Goal: Transaction & Acquisition: Book appointment/travel/reservation

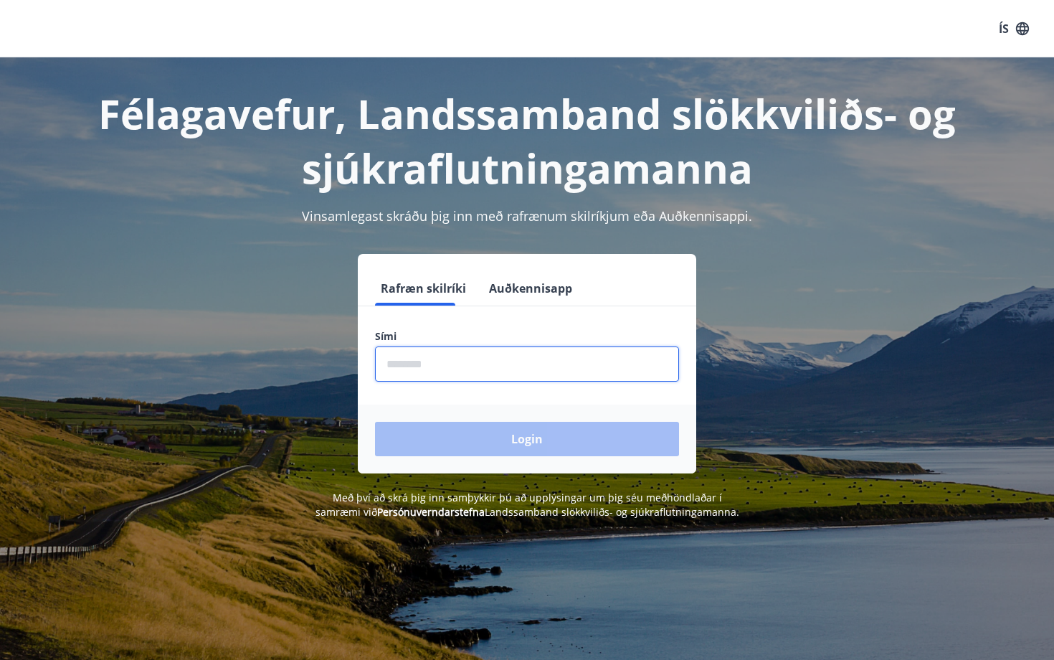
click at [502, 351] on input "phone" at bounding box center [527, 363] width 304 height 35
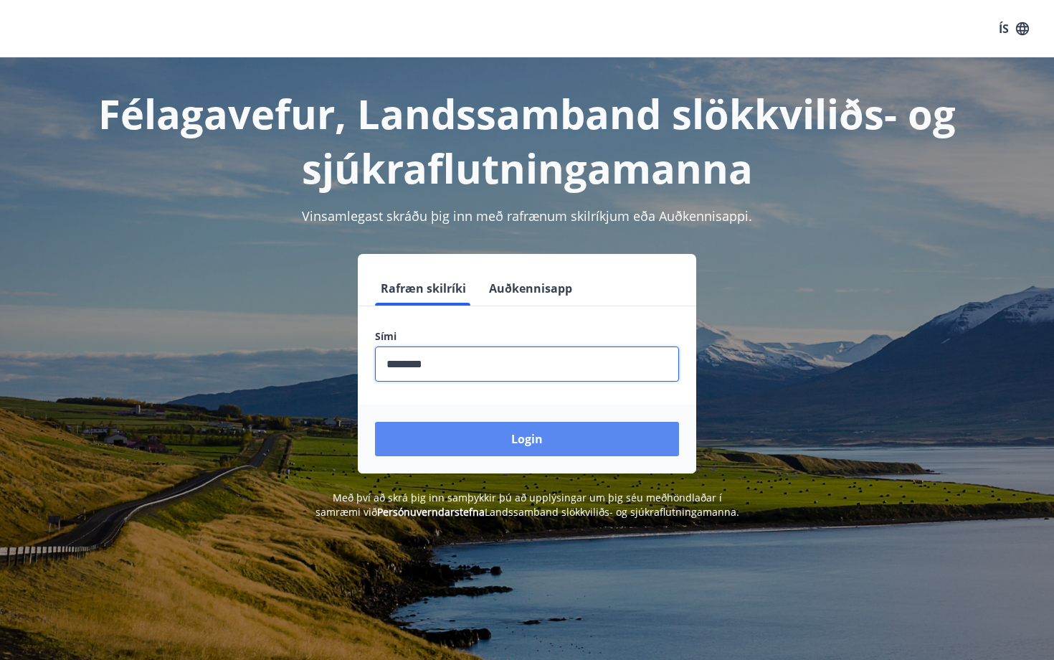
type input "********"
click at [557, 428] on button "Login" at bounding box center [527, 439] width 304 height 34
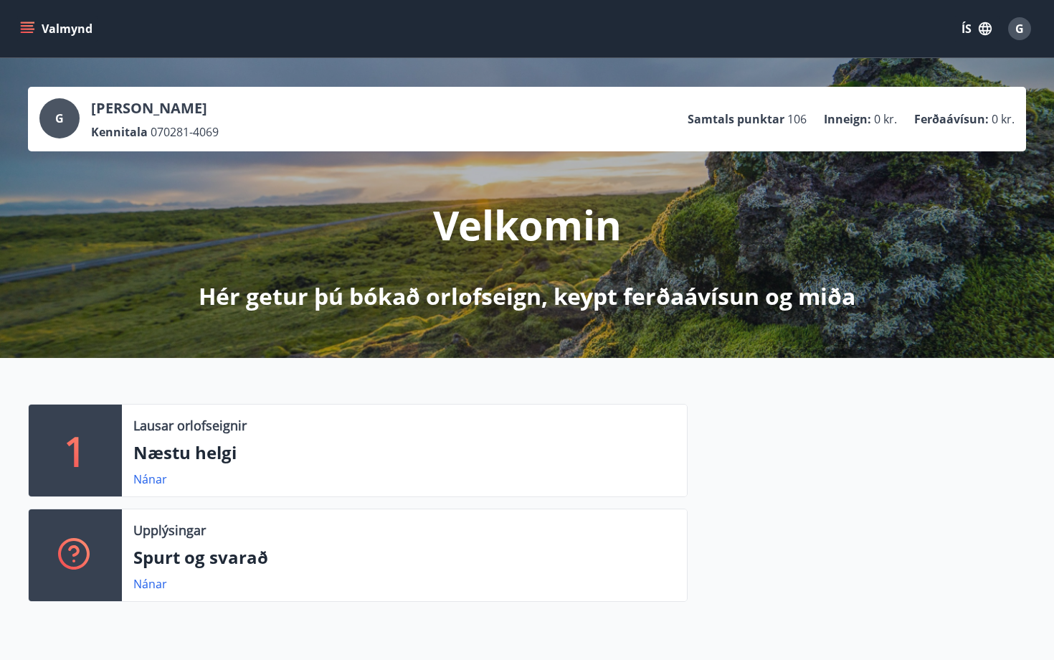
click at [27, 34] on icon "menu" at bounding box center [27, 29] width 14 height 14
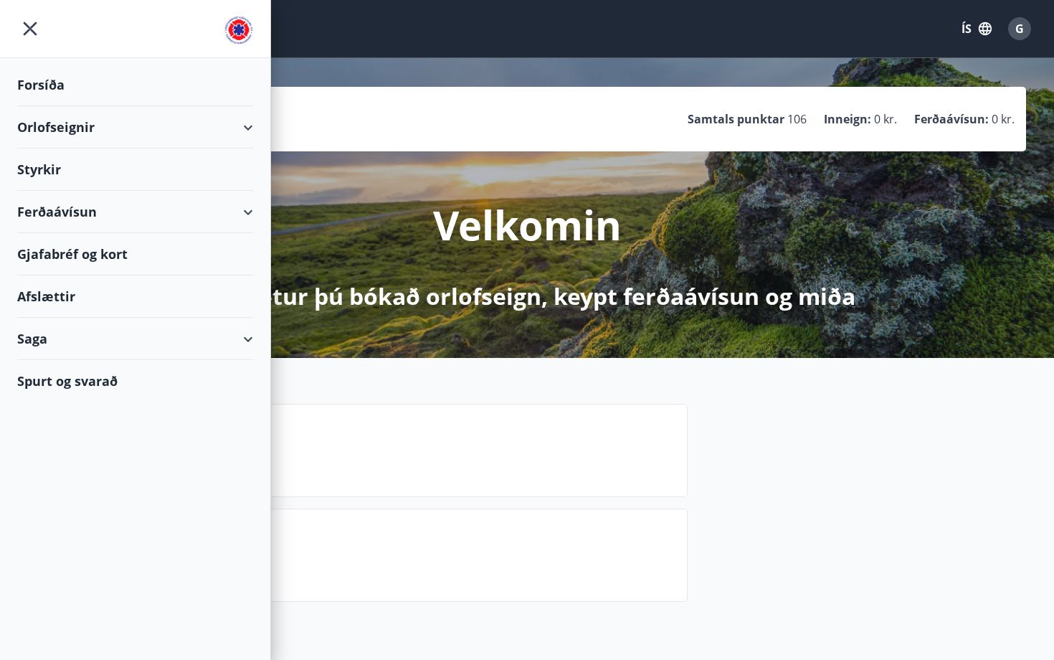
click at [182, 133] on div "Orlofseignir" at bounding box center [135, 127] width 236 height 42
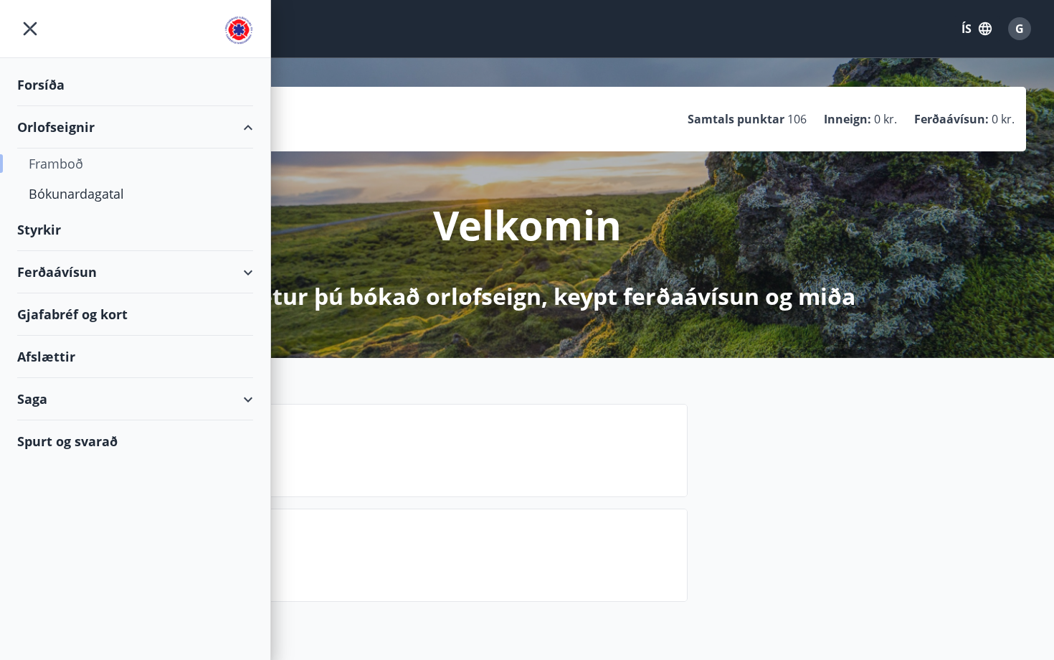
click at [67, 163] on div "Framboð" at bounding box center [135, 163] width 213 height 30
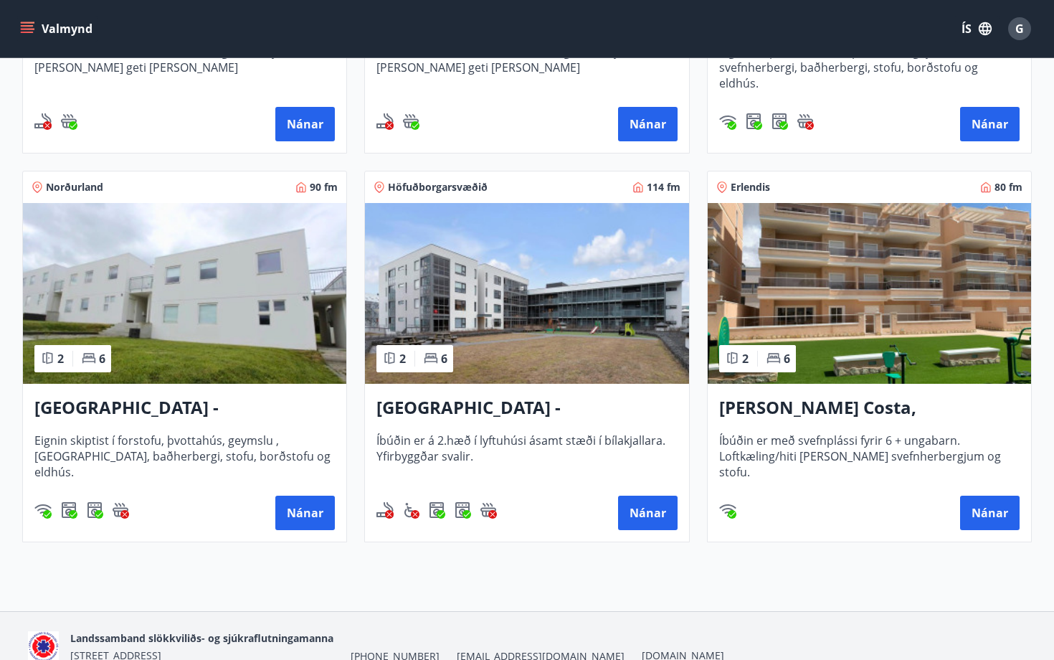
scroll to position [559, 0]
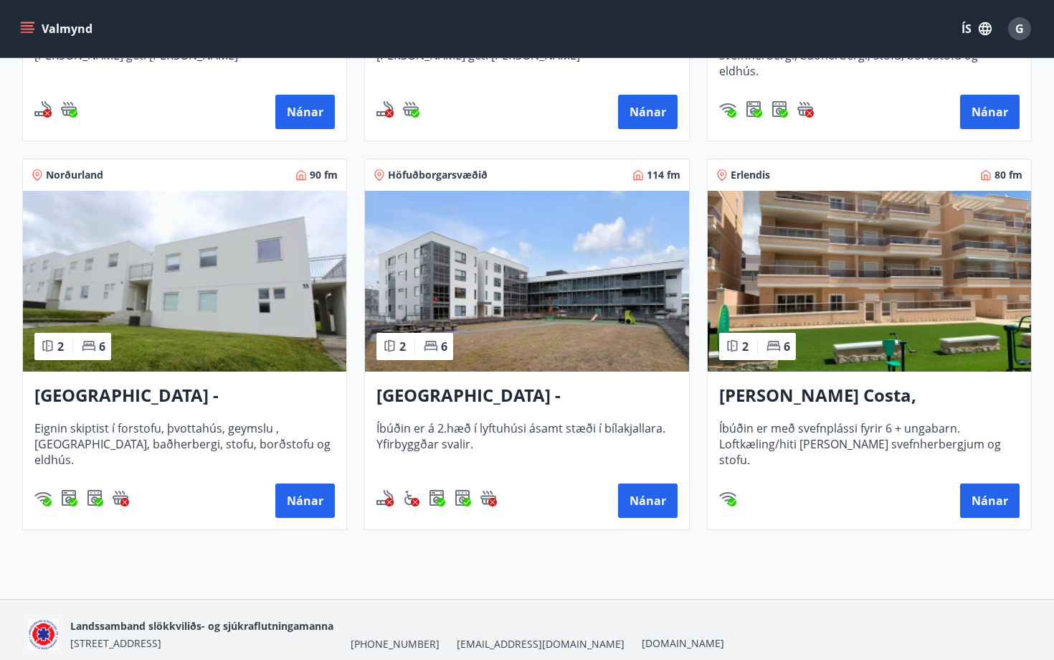
click at [199, 390] on h3 "[GEOGRAPHIC_DATA] - [GEOGRAPHIC_DATA] 33, NEÐRI HÆÐ" at bounding box center [184, 396] width 300 height 26
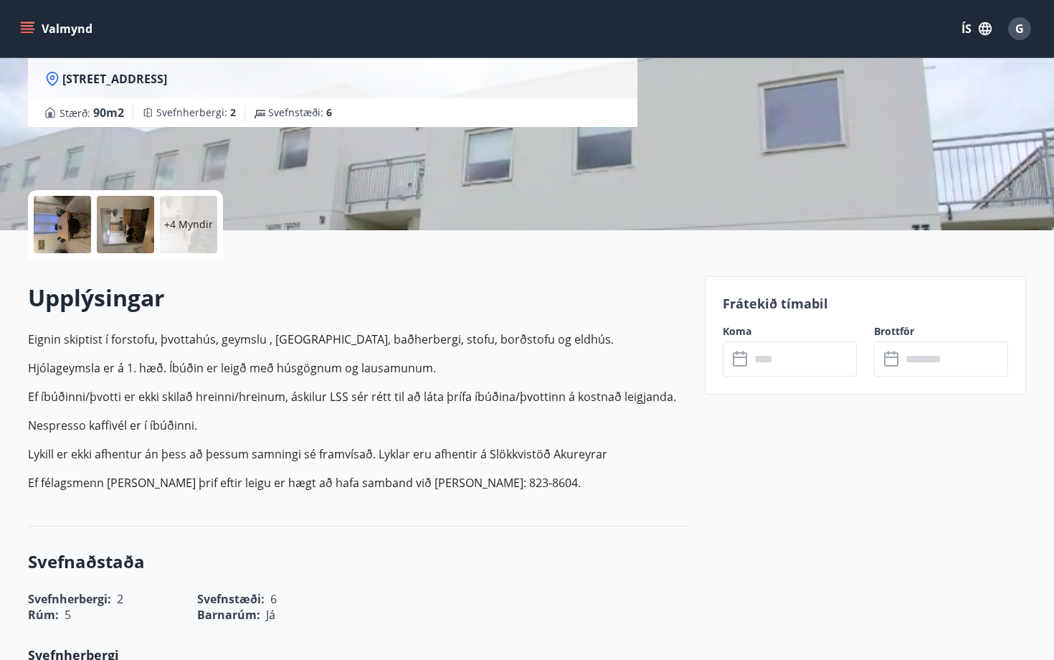
scroll to position [214, 0]
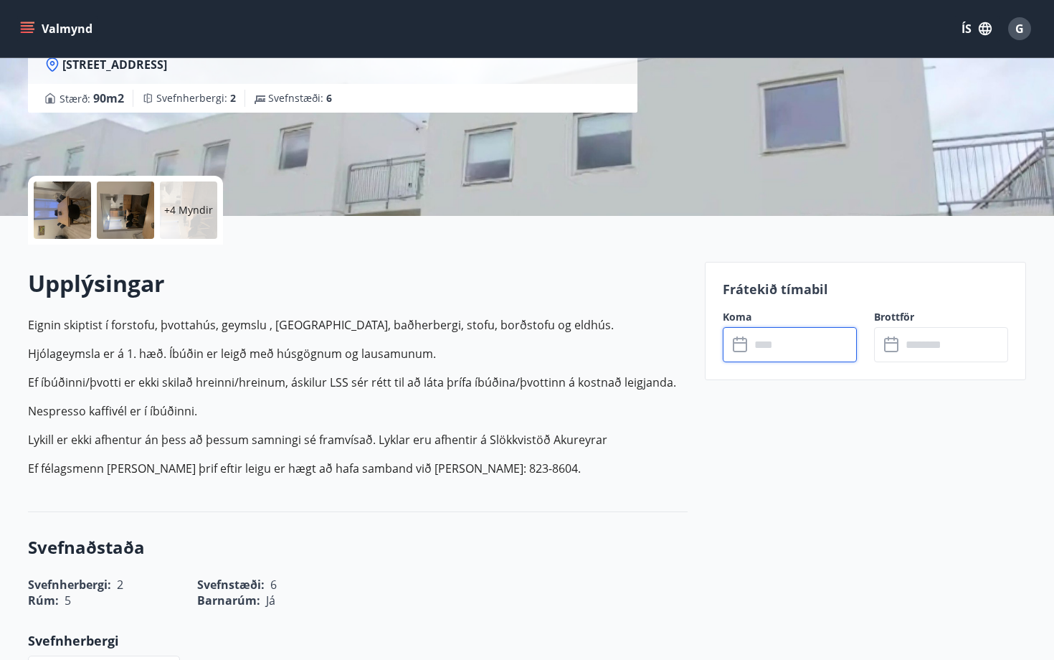
click at [800, 346] on input "text" at bounding box center [803, 344] width 107 height 35
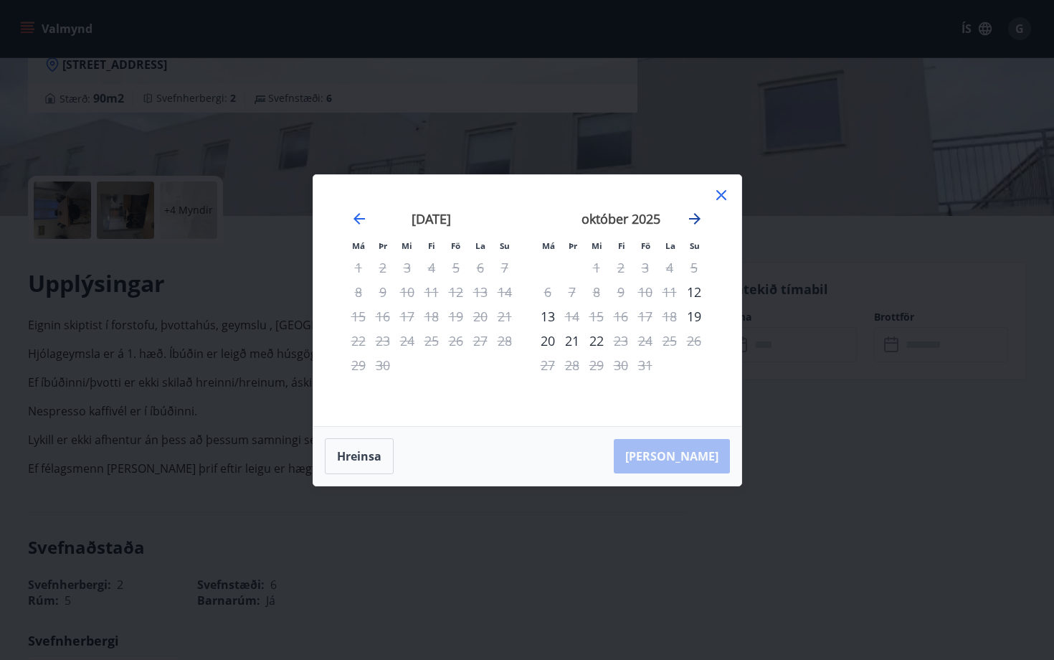
click at [697, 215] on icon "Move forward to switch to the next month." at bounding box center [694, 218] width 11 height 11
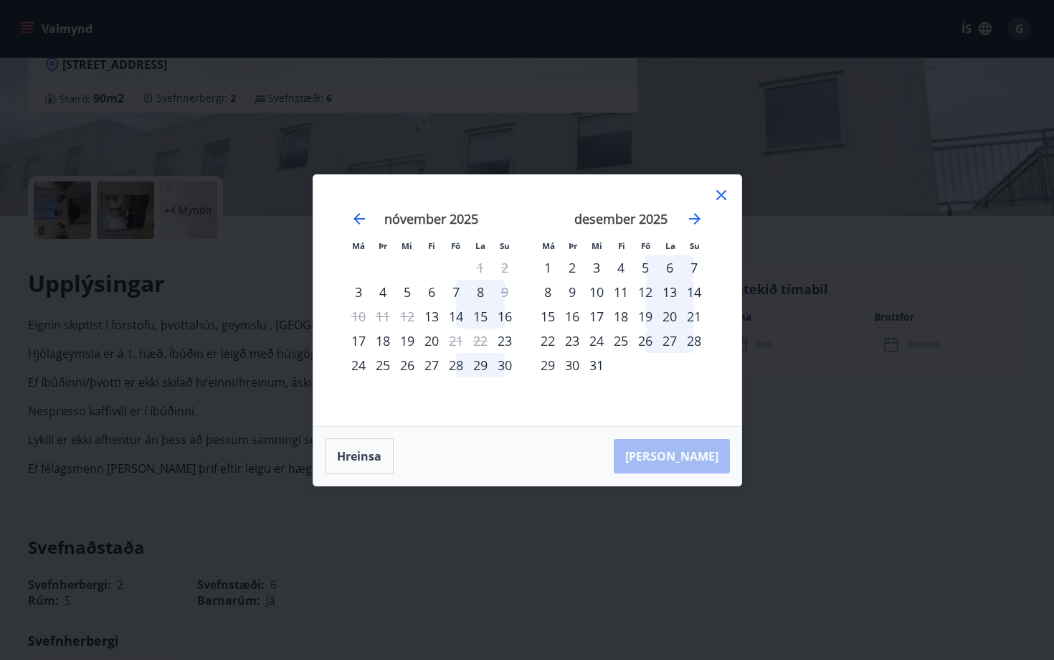
click at [548, 292] on div "8" at bounding box center [547, 292] width 24 height 24
click at [567, 291] on div "9" at bounding box center [572, 292] width 24 height 24
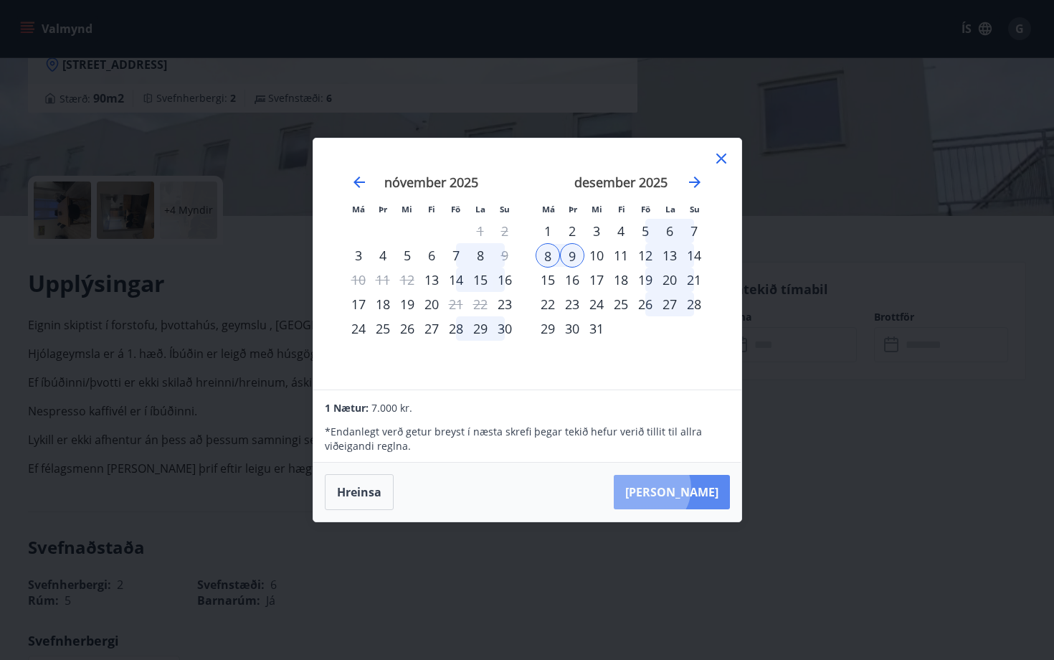
click at [690, 487] on button "Taka Frá" at bounding box center [672, 492] width 116 height 34
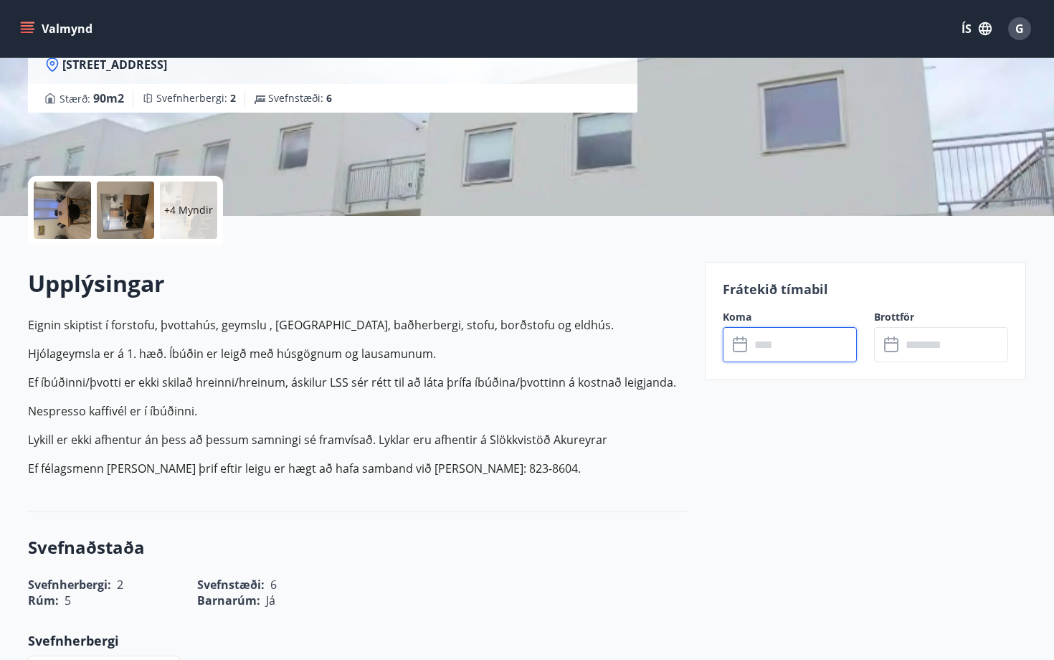
type input "******"
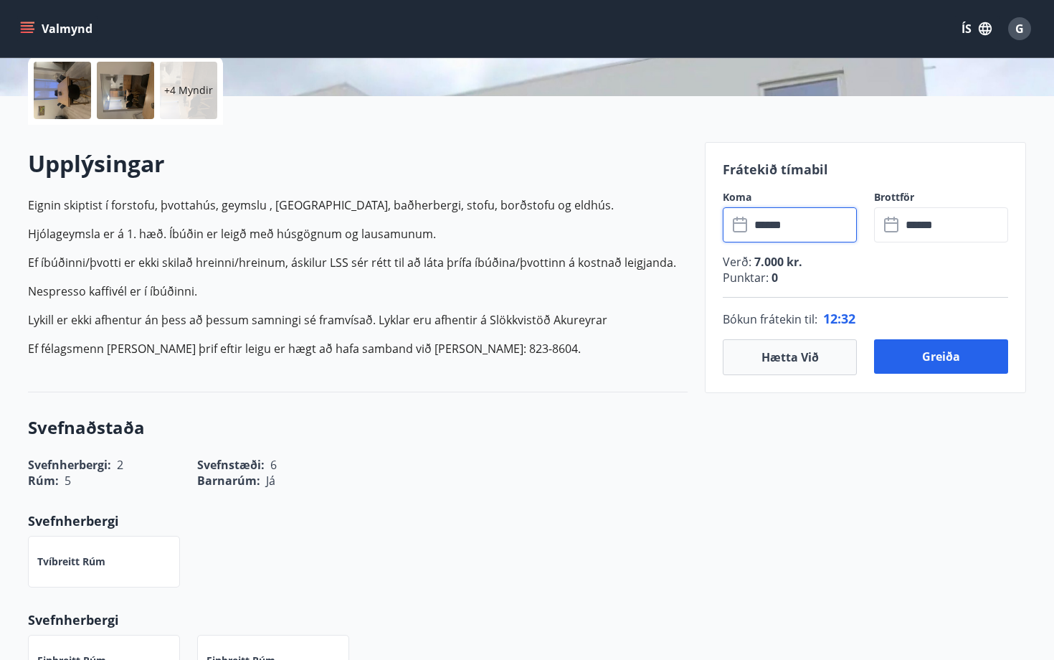
scroll to position [335, 0]
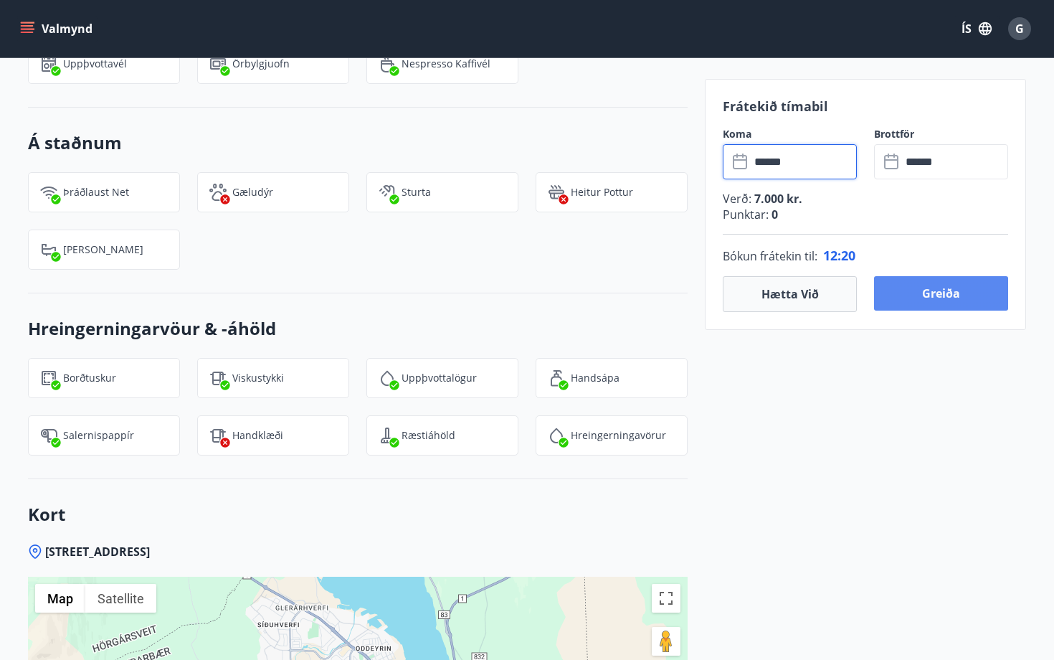
click at [940, 290] on button "Greiða" at bounding box center [941, 293] width 134 height 34
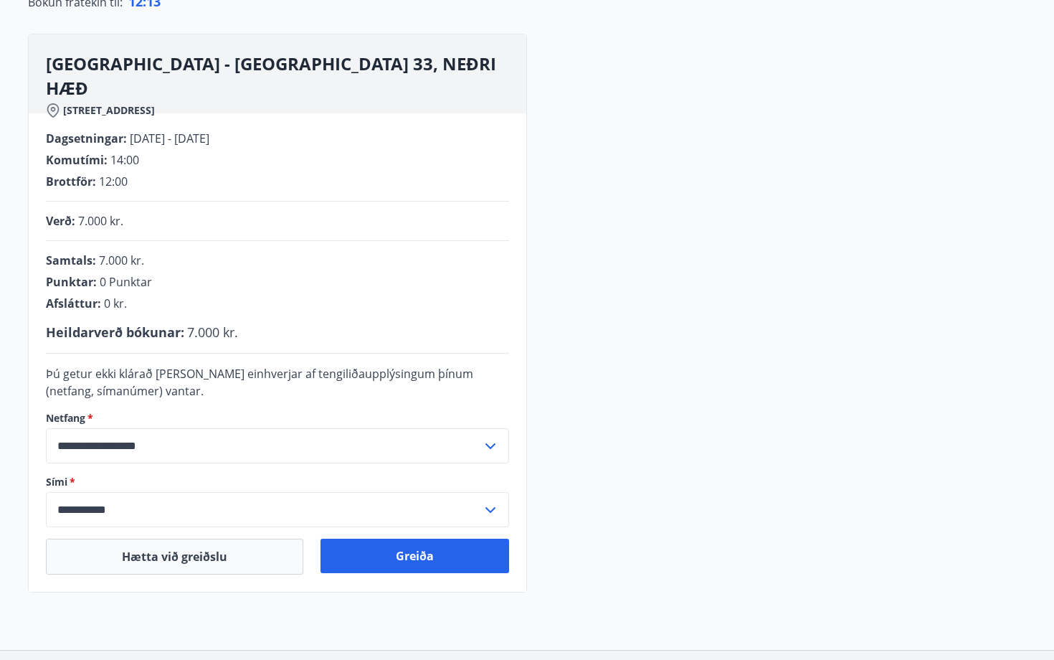
scroll to position [182, 0]
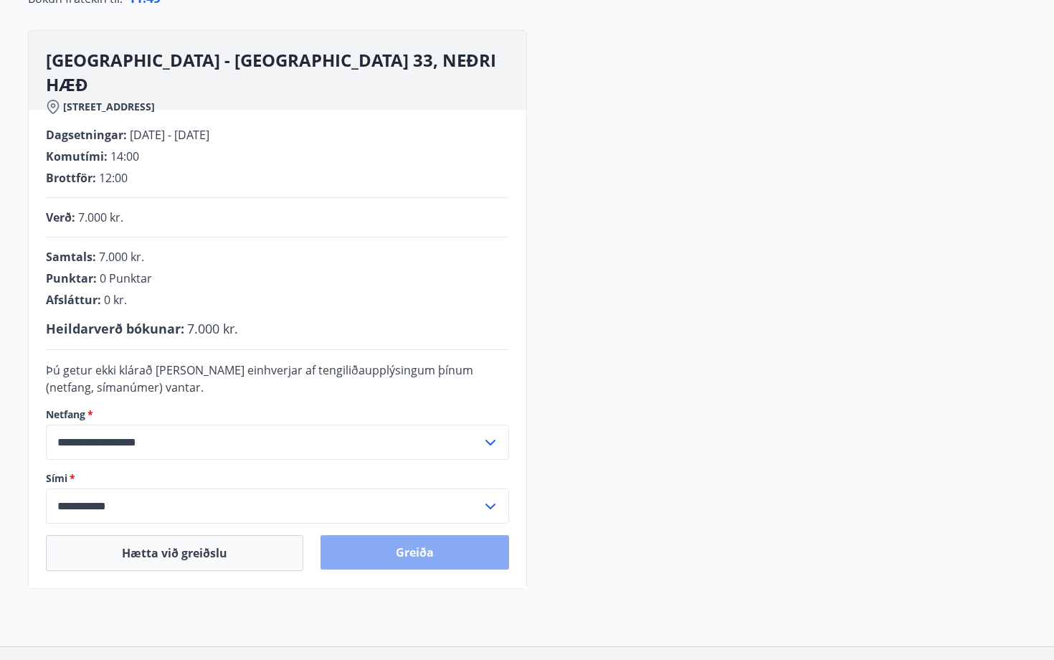
click at [439, 547] on button "Greiða" at bounding box center [414, 552] width 189 height 34
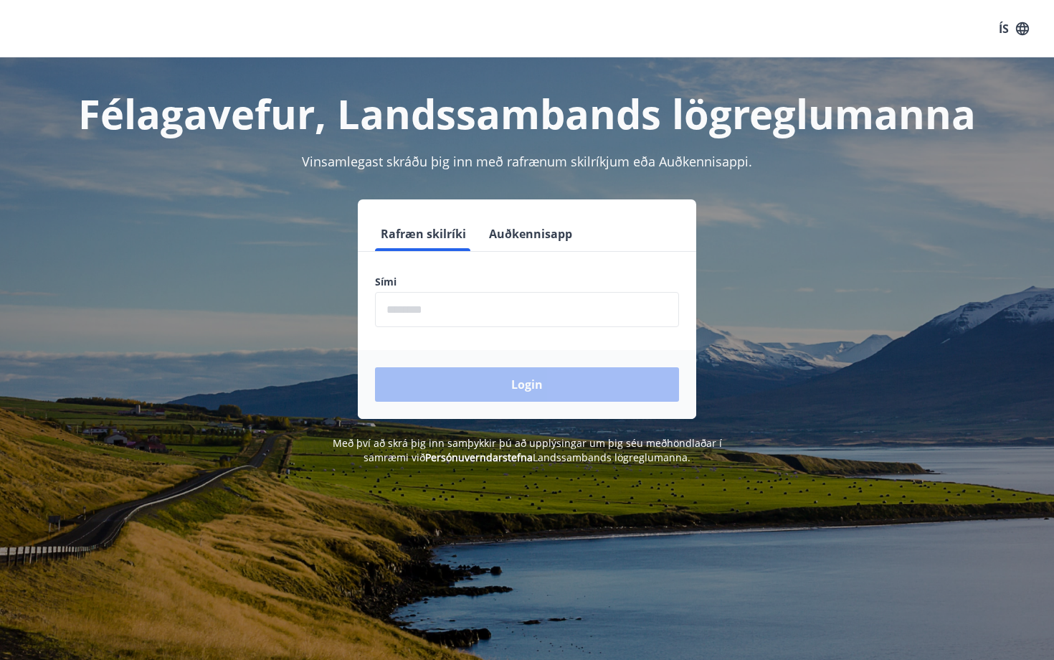
click at [439, 315] on input "phone" at bounding box center [527, 309] width 304 height 35
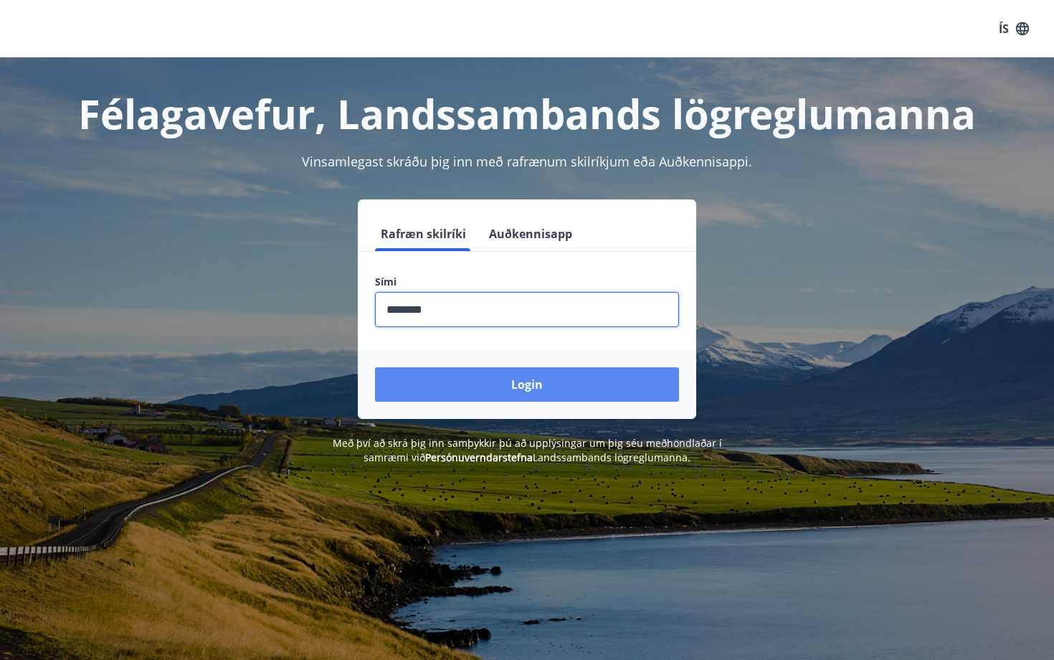
type input "********"
click at [485, 384] on button "Login" at bounding box center [527, 384] width 304 height 34
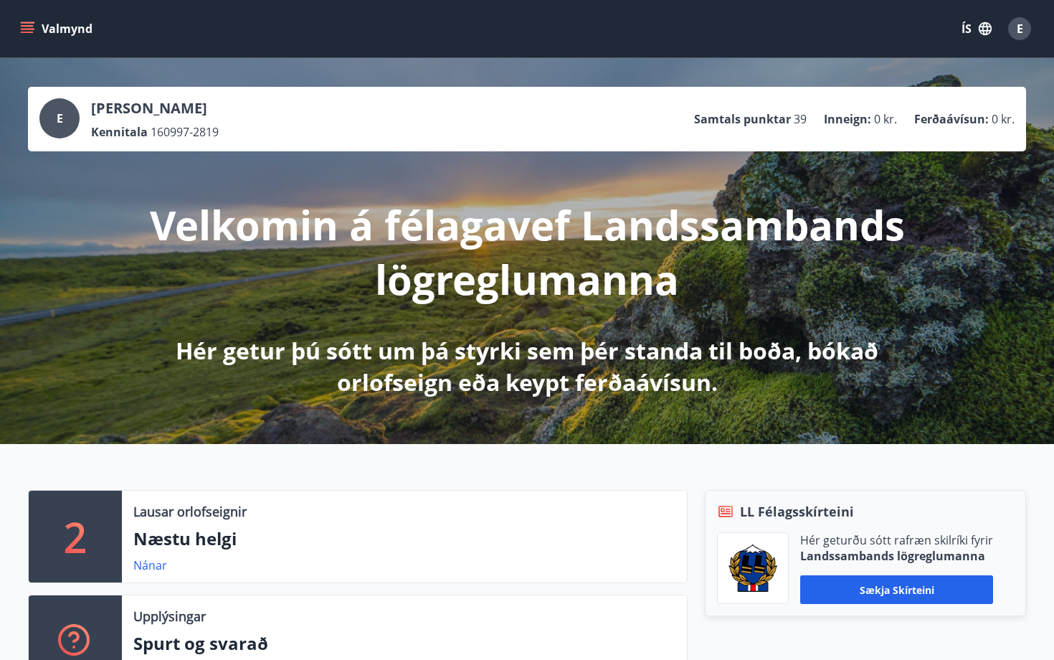
click at [28, 24] on icon "menu" at bounding box center [27, 29] width 14 height 14
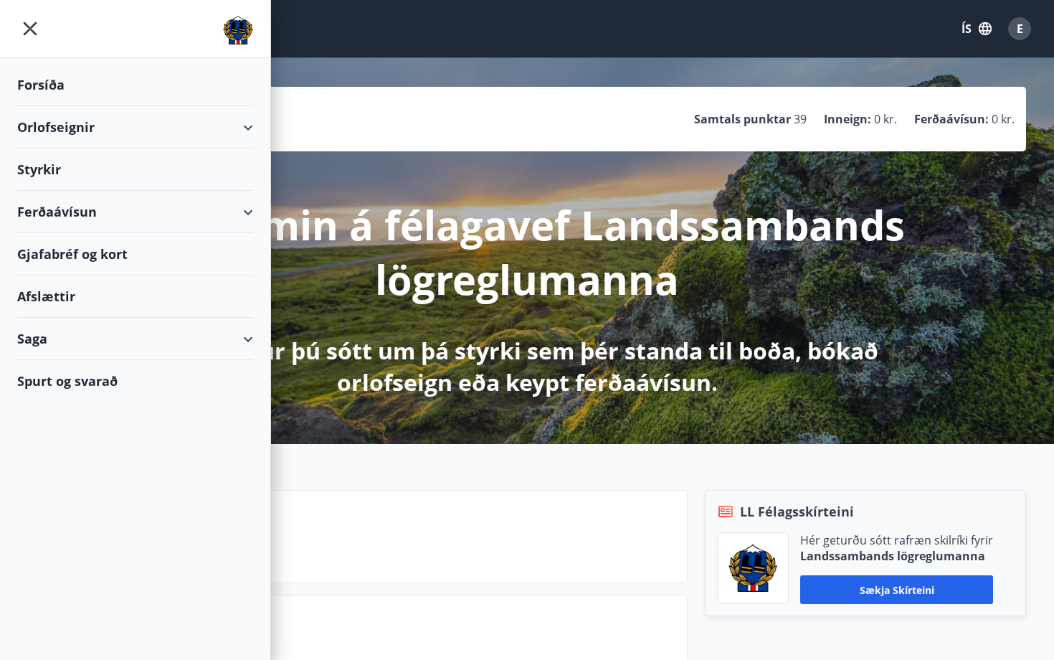
click at [115, 139] on div "Orlofseignir" at bounding box center [135, 127] width 236 height 42
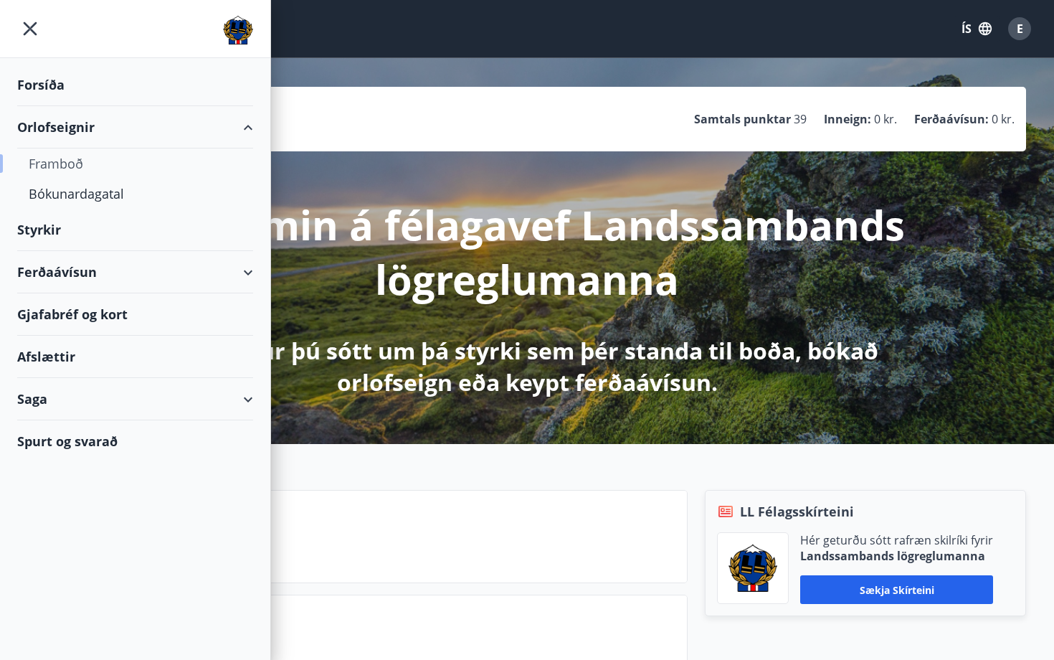
click at [69, 166] on div "Framboð" at bounding box center [135, 163] width 213 height 30
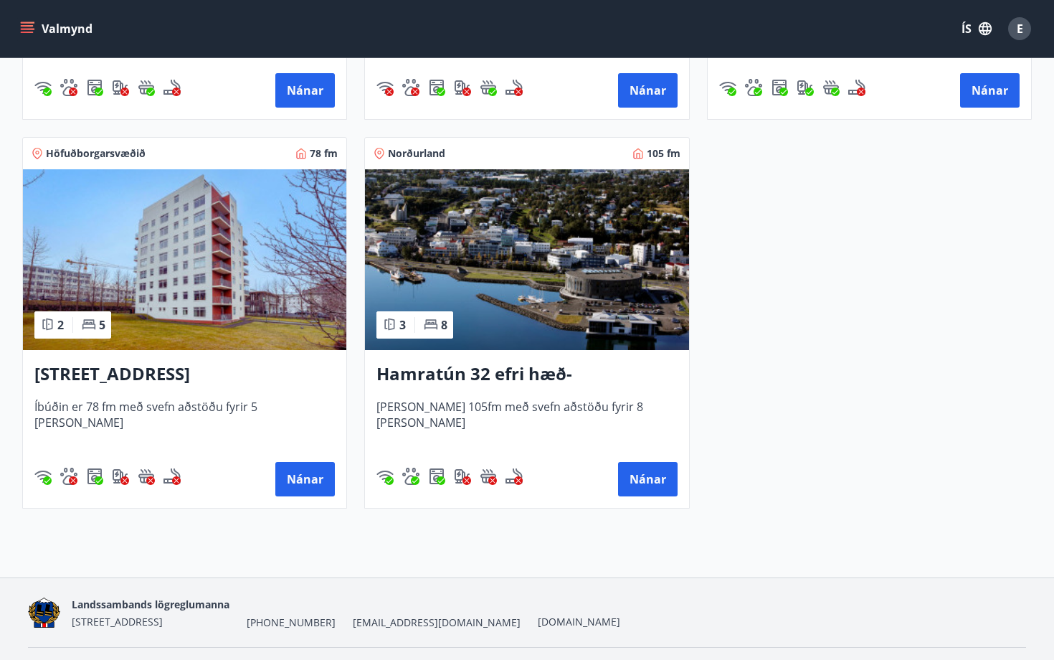
scroll to position [971, 0]
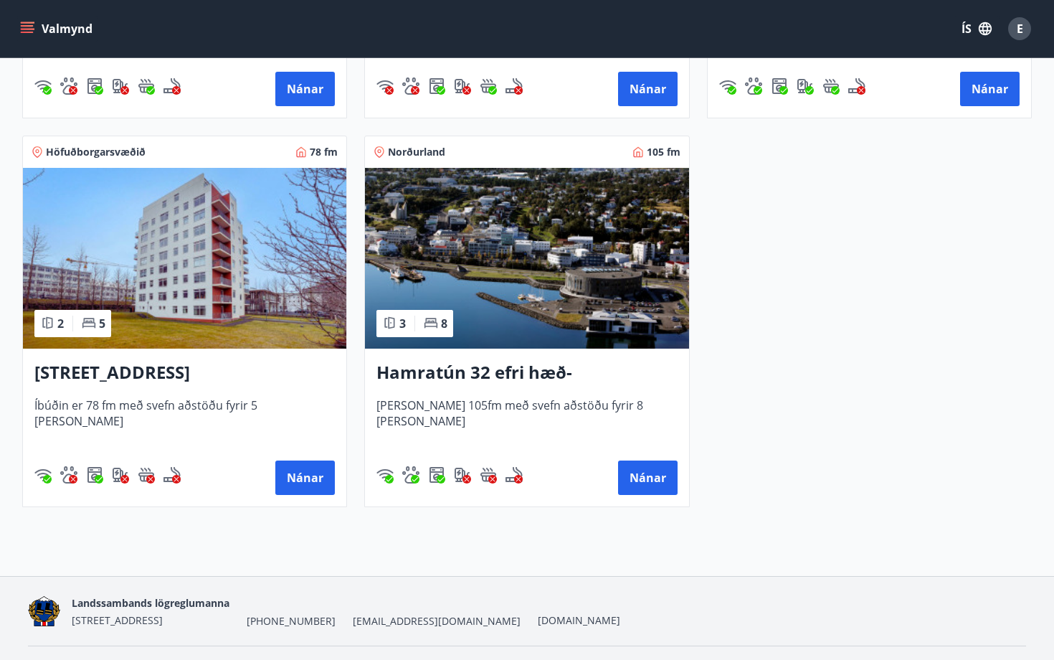
click at [619, 377] on h3 "Hamratún 32 efri hæð- Akureyri" at bounding box center [526, 373] width 300 height 26
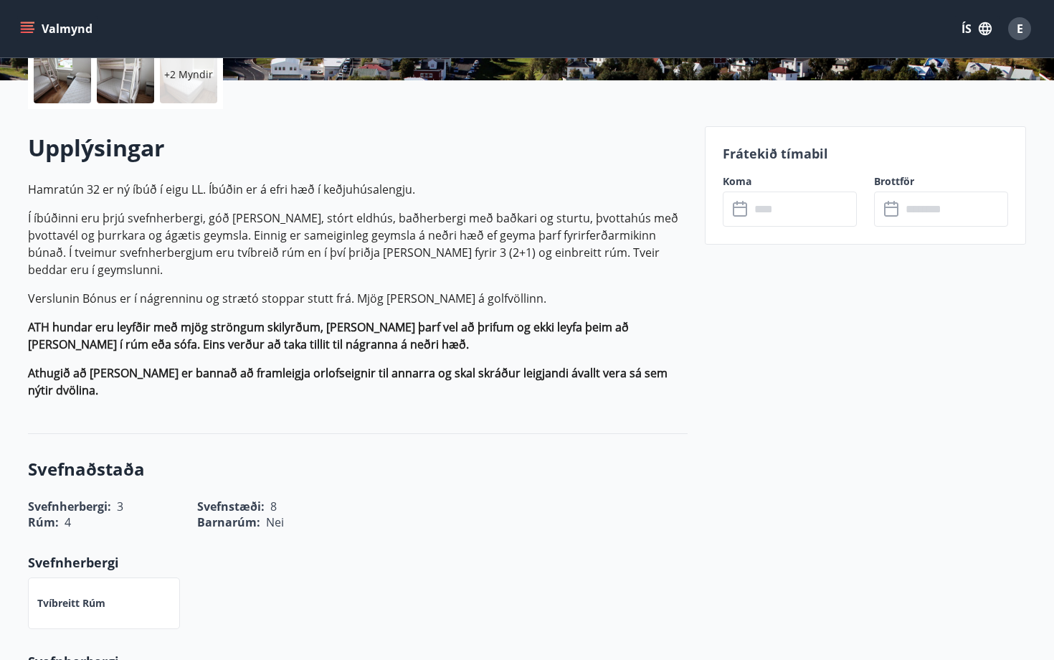
scroll to position [339, 0]
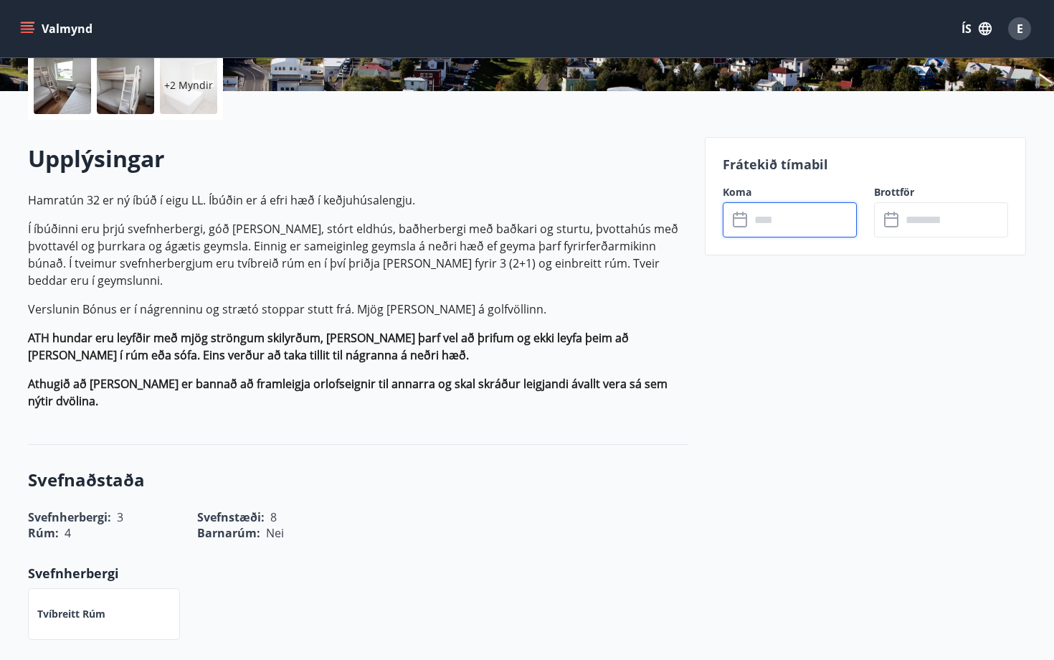
click at [814, 227] on input "text" at bounding box center [803, 219] width 107 height 35
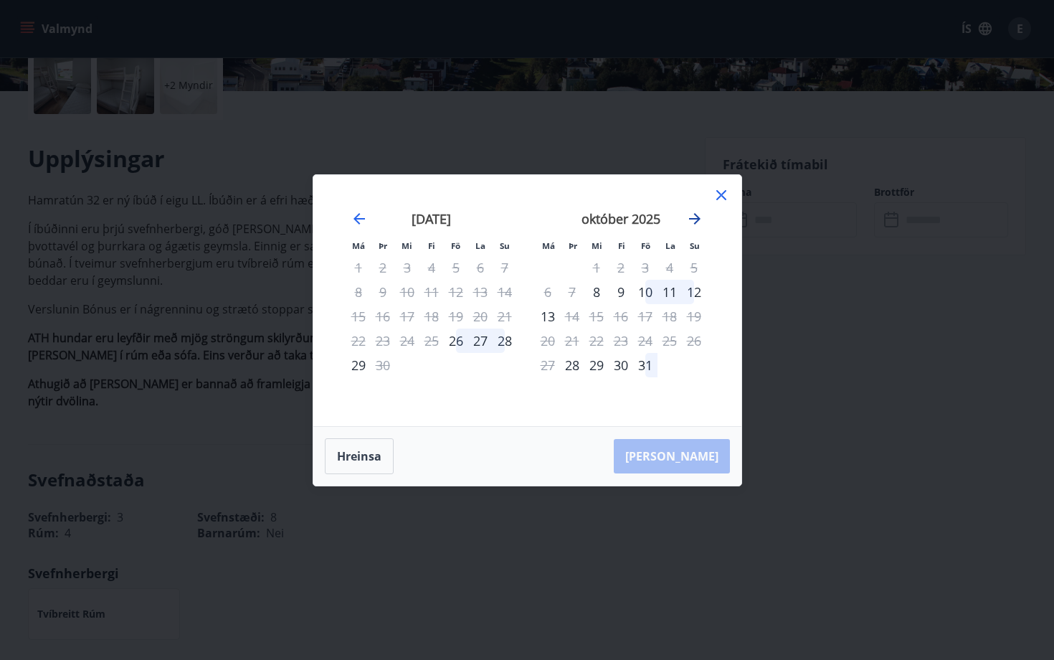
click at [698, 218] on icon "Move forward to switch to the next month." at bounding box center [694, 218] width 11 height 11
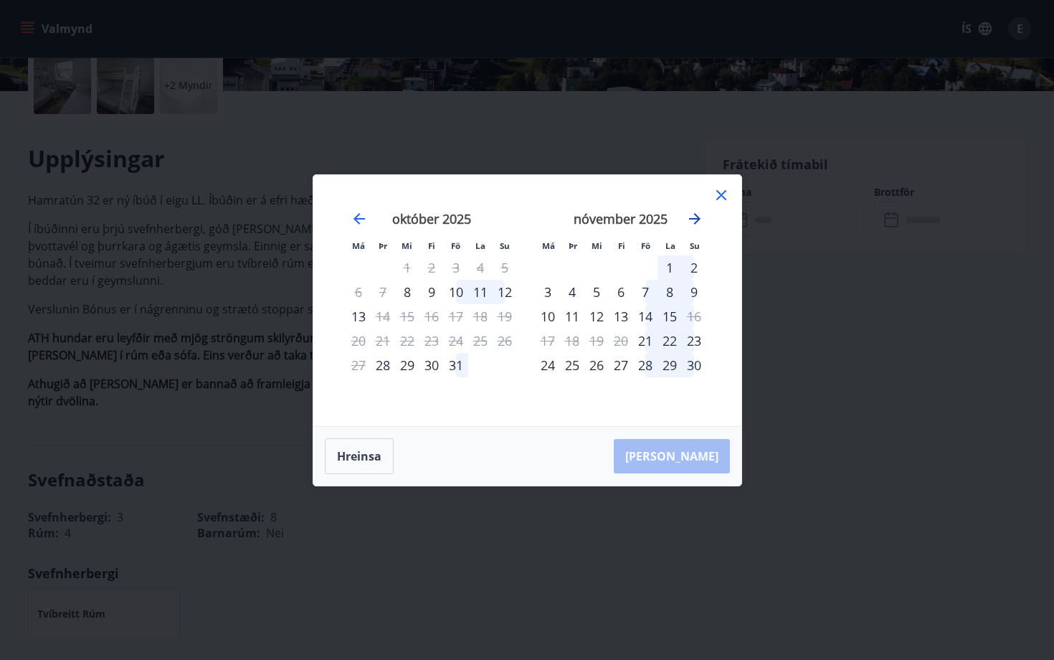
click at [698, 218] on icon "Move forward to switch to the next month." at bounding box center [694, 218] width 11 height 11
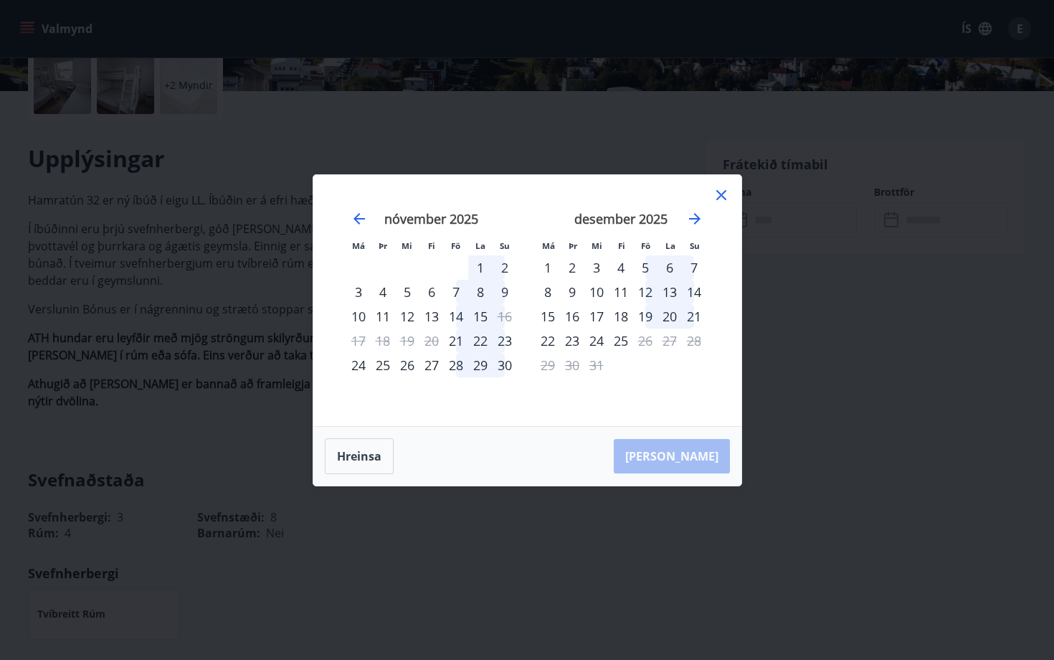
click at [545, 295] on div "8" at bounding box center [547, 292] width 24 height 24
click at [569, 295] on div "9" at bounding box center [572, 292] width 24 height 24
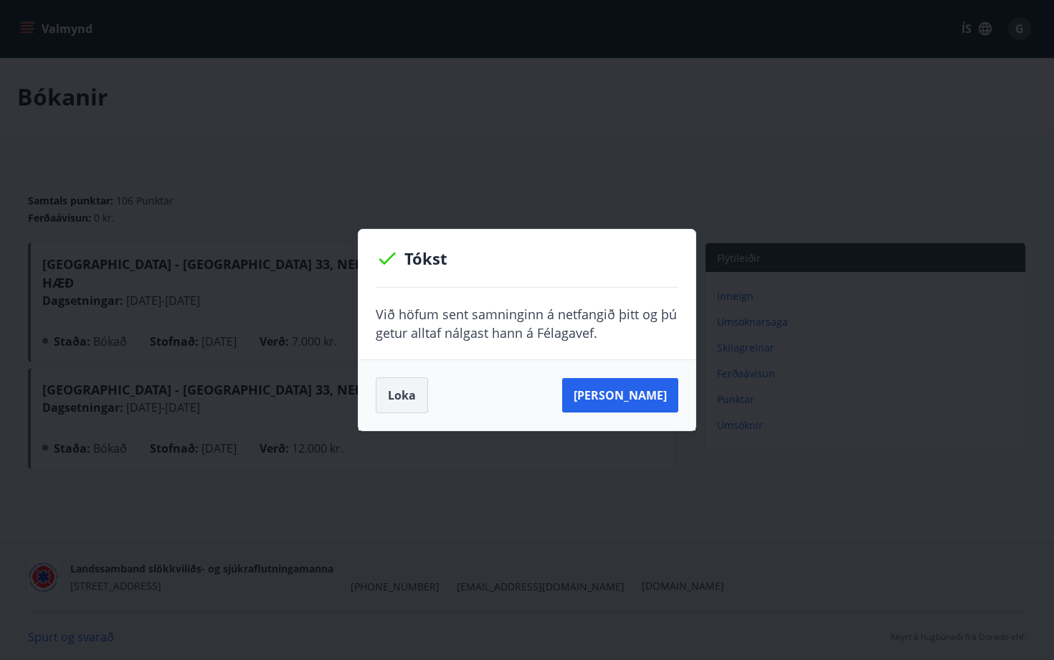
click at [413, 387] on button "Loka" at bounding box center [402, 395] width 52 height 36
